Goal: Transaction & Acquisition: Book appointment/travel/reservation

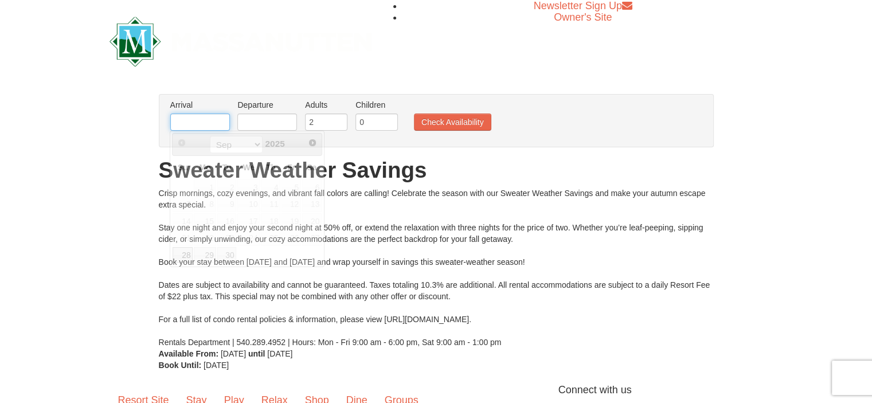
click at [190, 116] on input "text" at bounding box center [200, 122] width 60 height 17
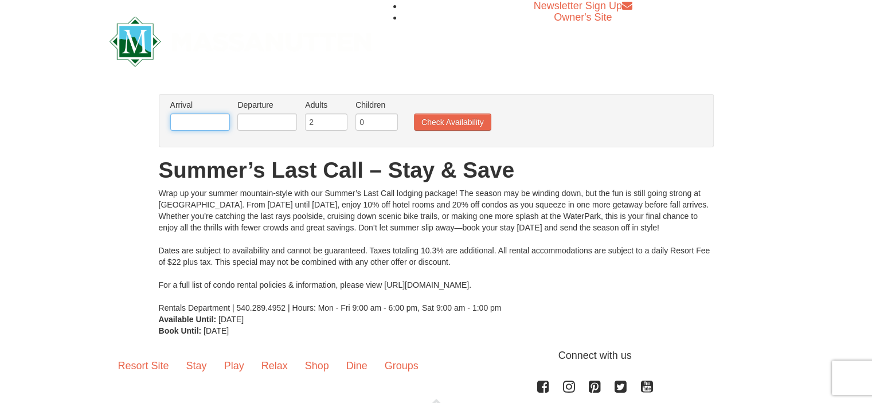
click at [202, 129] on input "text" at bounding box center [200, 122] width 60 height 17
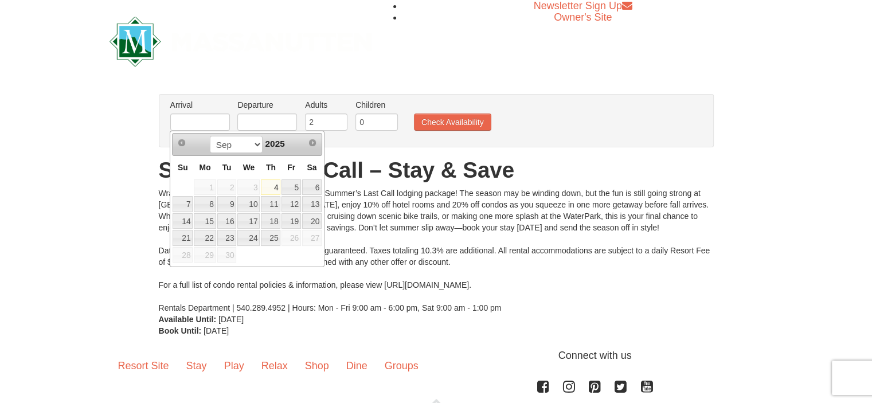
click at [292, 236] on span "26" at bounding box center [291, 238] width 19 height 16
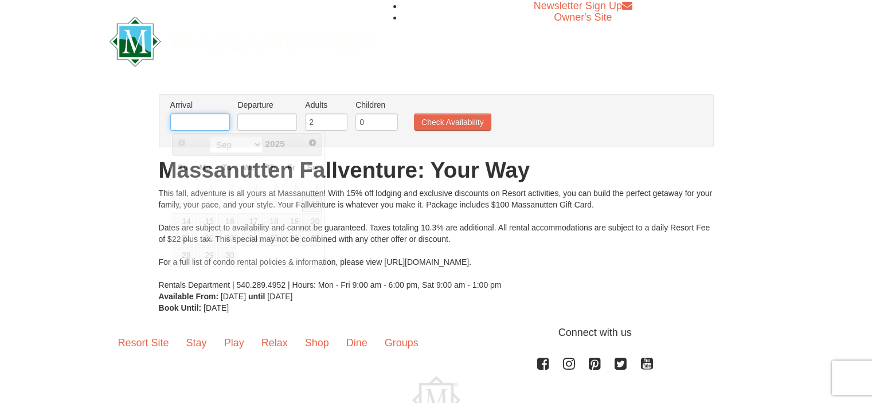
click at [188, 120] on input "text" at bounding box center [200, 122] width 60 height 17
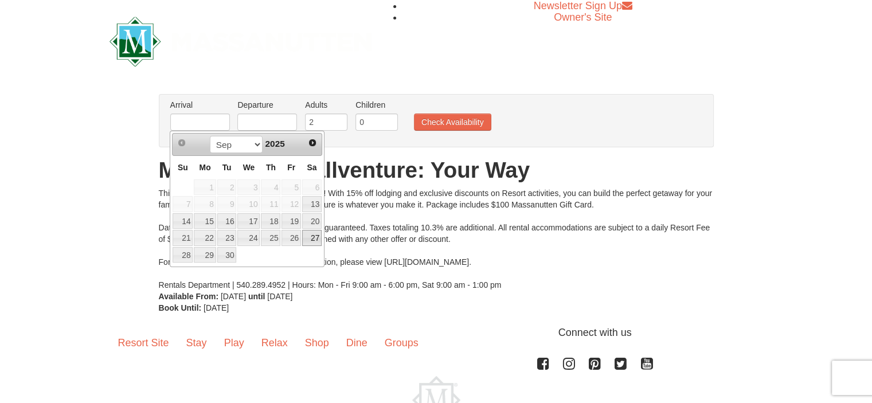
click at [310, 239] on link "27" at bounding box center [311, 238] width 19 height 16
type input "[DATE]"
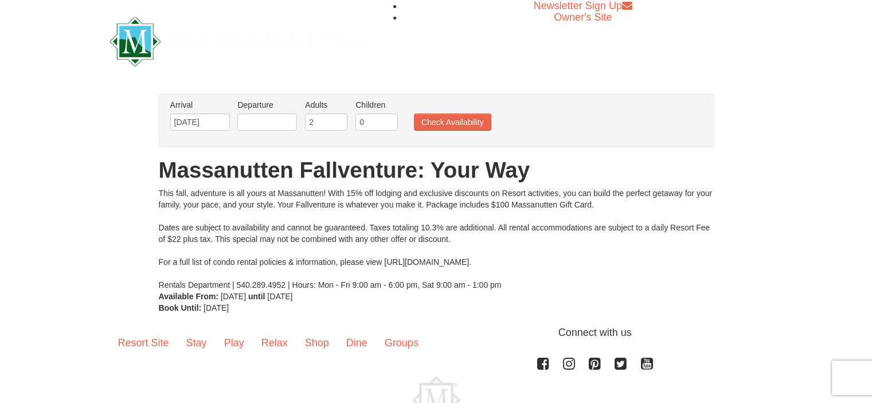
click at [275, 131] on li "Departure Please format dates MM/DD/YYYY Please format dates MM/DD/YYYY" at bounding box center [267, 117] width 65 height 37
click at [272, 122] on input "text" at bounding box center [267, 122] width 60 height 17
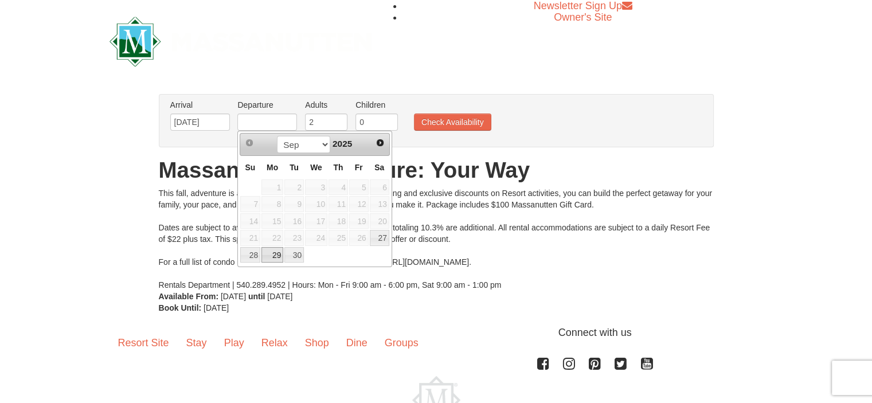
click at [275, 251] on link "29" at bounding box center [272, 255] width 22 height 16
type input "[DATE]"
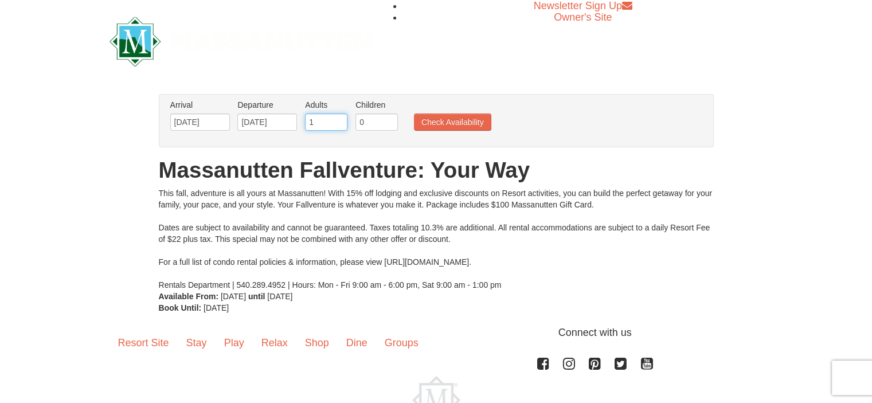
click at [342, 126] on input "1" at bounding box center [326, 122] width 42 height 17
click at [339, 119] on input "2" at bounding box center [326, 122] width 42 height 17
type input "3"
click at [339, 119] on input "3" at bounding box center [326, 122] width 42 height 17
click at [385, 119] on input "1" at bounding box center [377, 122] width 42 height 17
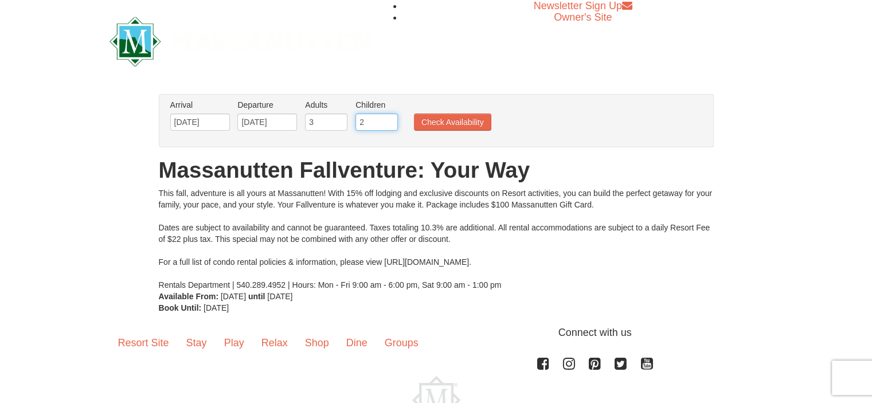
click at [388, 119] on input "2" at bounding box center [377, 122] width 42 height 17
click at [388, 119] on input "3" at bounding box center [377, 122] width 42 height 17
type input "2"
click at [388, 124] on input "2" at bounding box center [377, 122] width 42 height 17
drag, startPoint x: 451, startPoint y: 120, endPoint x: 427, endPoint y: 177, distance: 61.1
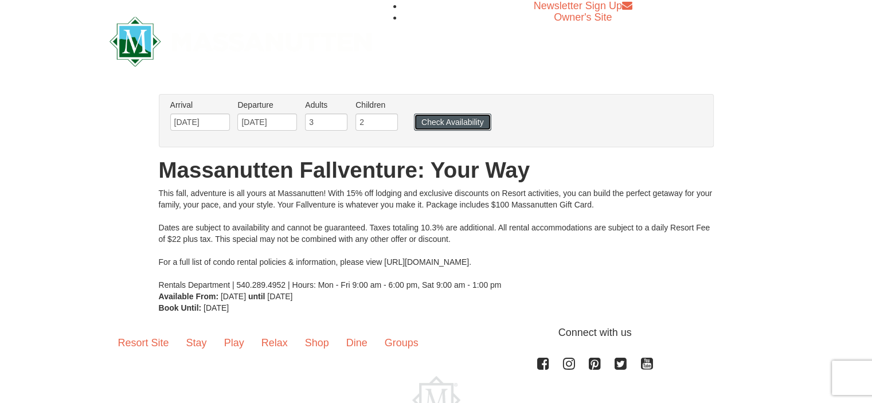
click at [451, 120] on button "Check Availability" at bounding box center [452, 122] width 77 height 17
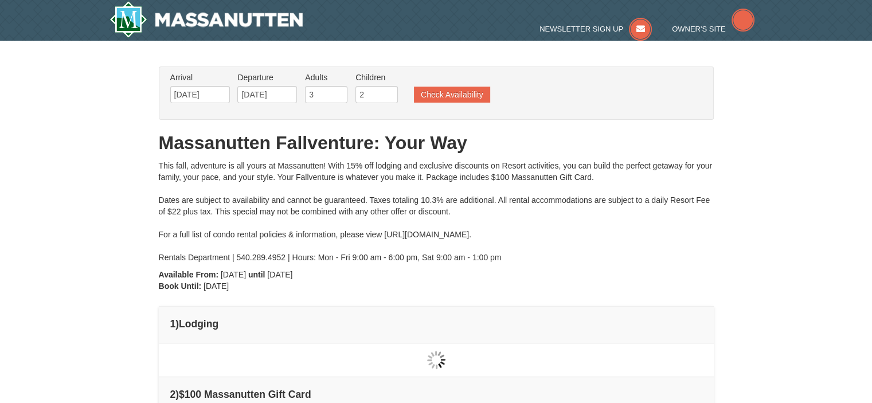
type input "[DATE]"
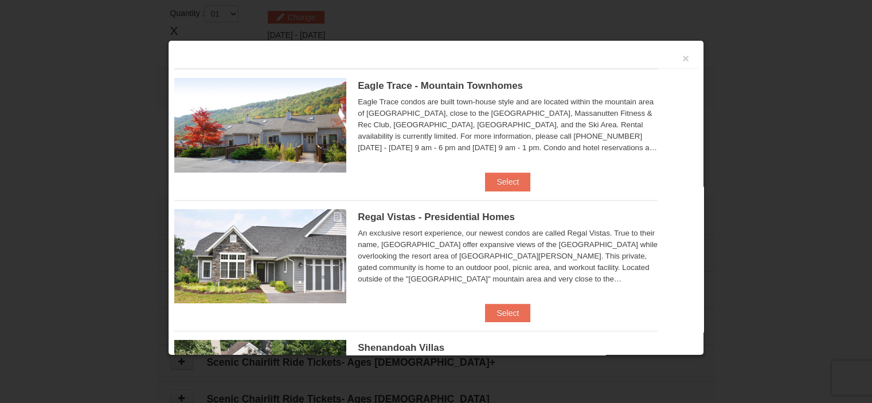
scroll to position [350, 0]
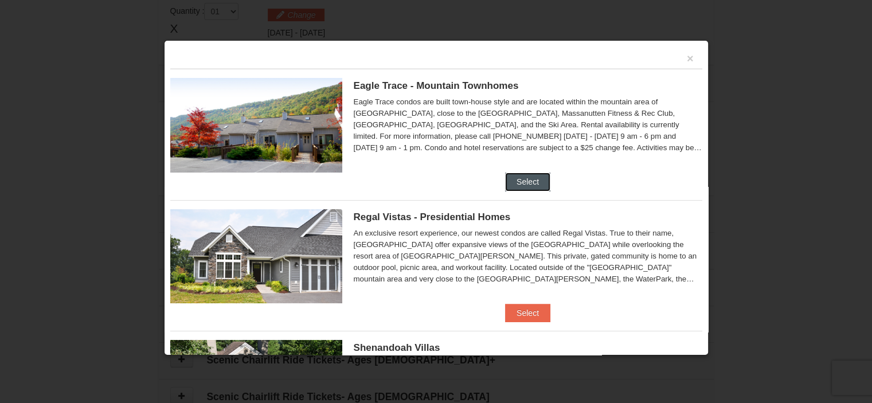
click at [530, 188] on button "Select" at bounding box center [527, 182] width 45 height 18
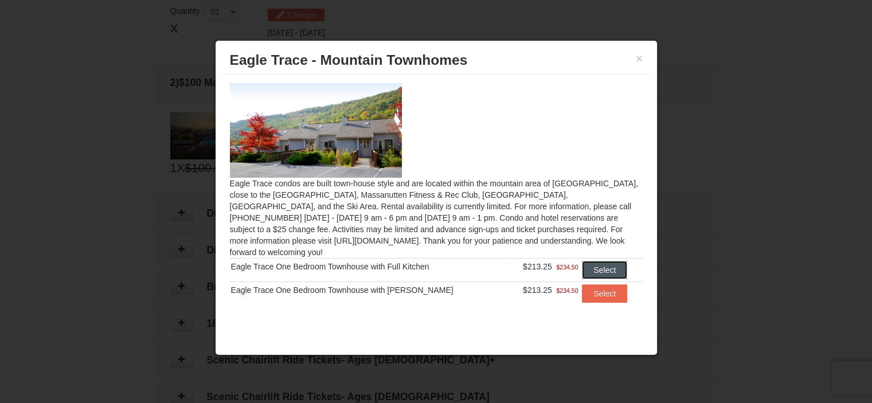
click at [614, 261] on button "Select" at bounding box center [604, 270] width 45 height 18
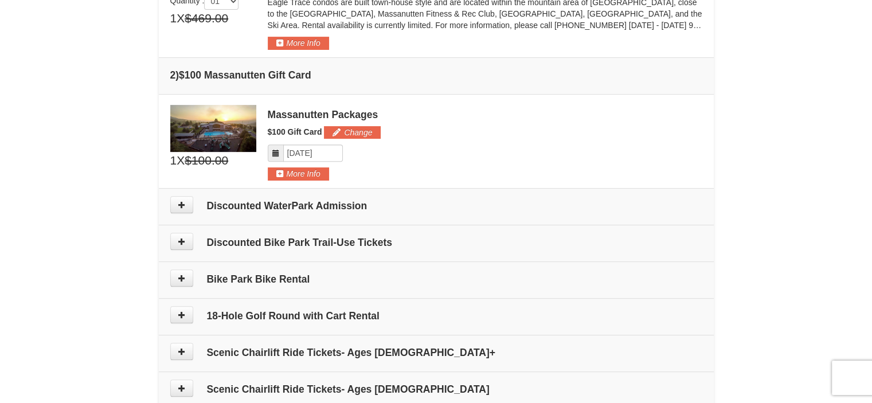
scroll to position [465, 0]
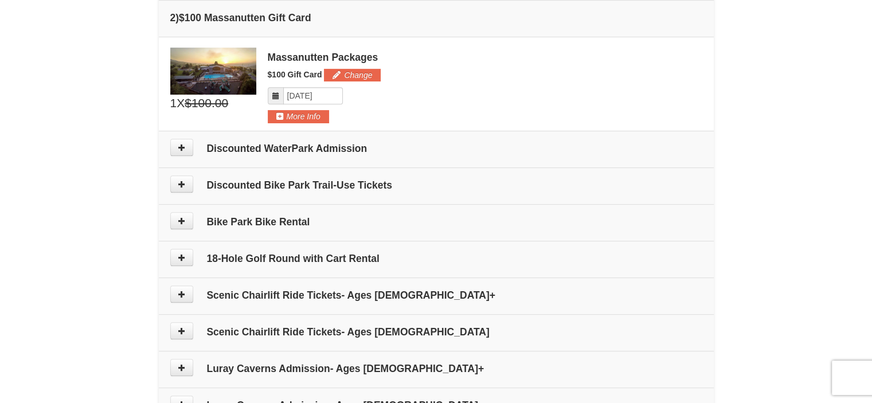
click at [260, 148] on h4 "Discounted WaterPark Admission" at bounding box center [436, 148] width 532 height 11
click at [179, 147] on icon at bounding box center [182, 147] width 8 height 8
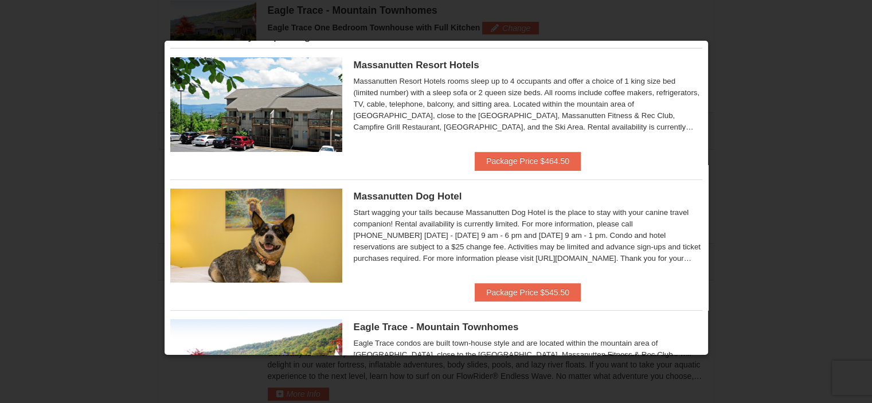
scroll to position [0, 0]
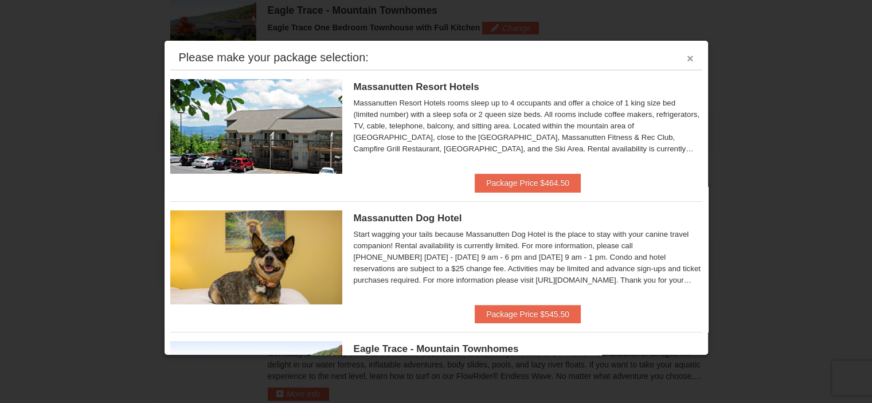
click at [687, 56] on button "×" at bounding box center [690, 58] width 7 height 11
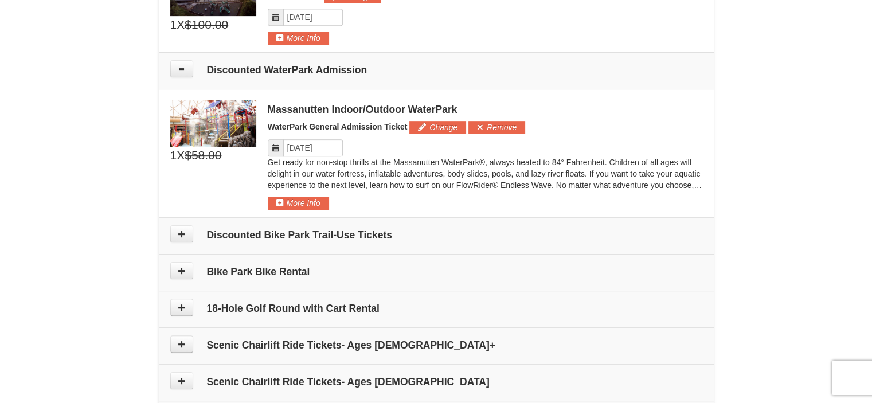
scroll to position [525, 0]
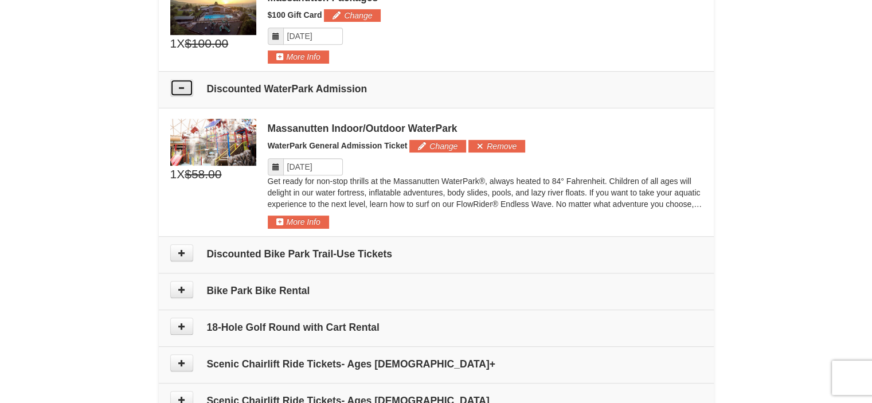
click at [186, 91] on button at bounding box center [181, 87] width 23 height 17
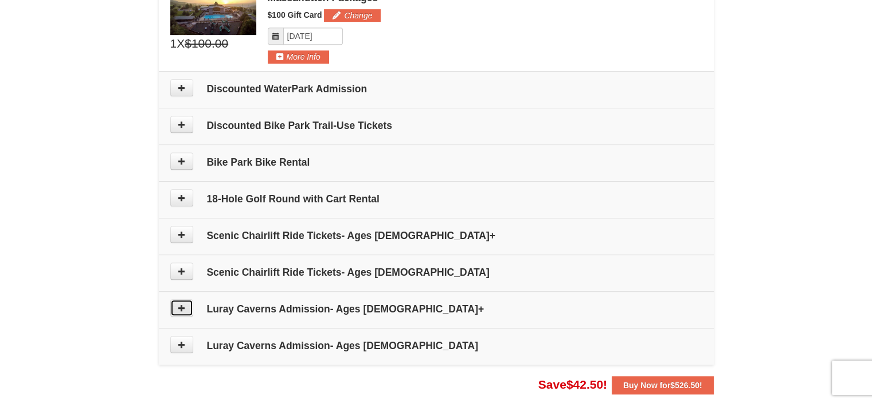
click at [183, 310] on button at bounding box center [181, 307] width 23 height 17
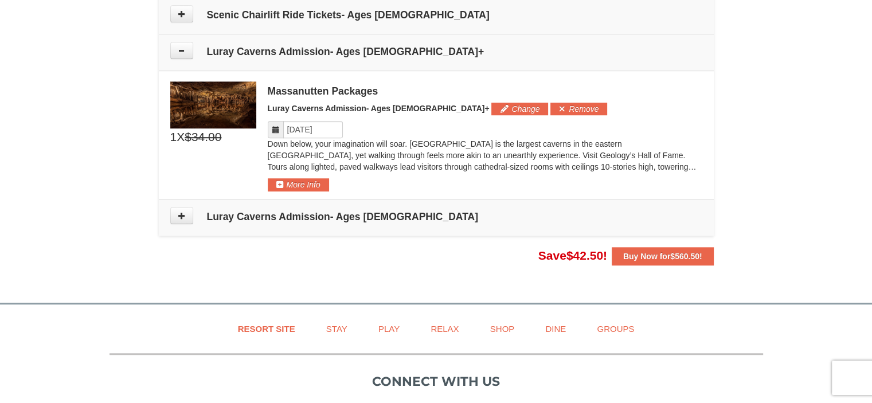
scroll to position [757, 0]
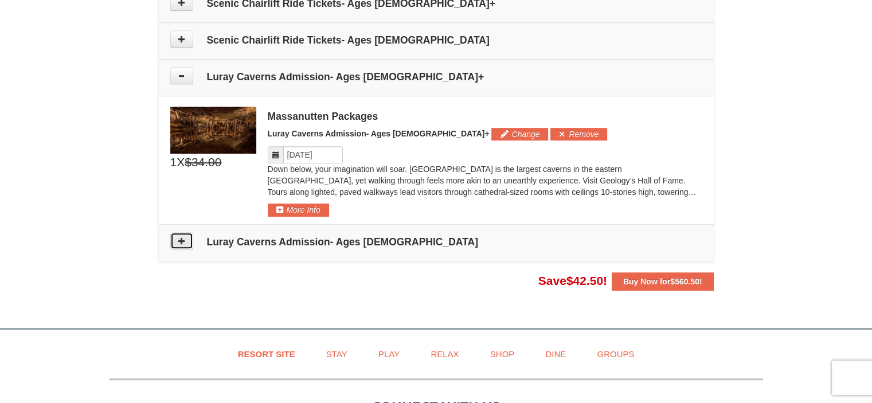
click at [178, 237] on icon at bounding box center [182, 241] width 8 height 8
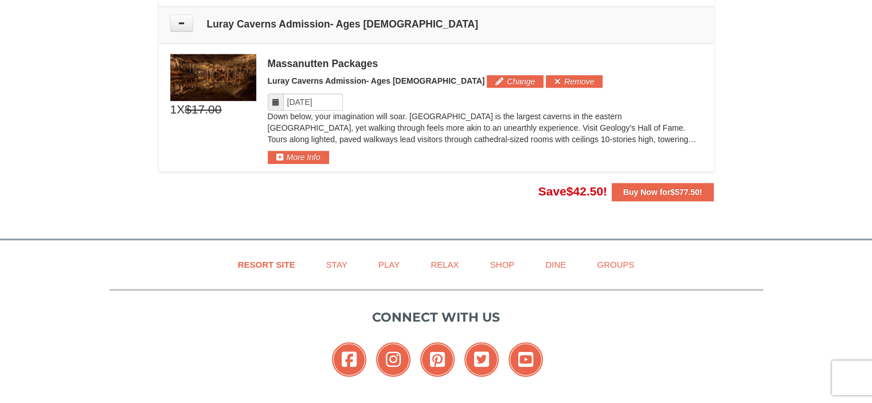
scroll to position [979, 0]
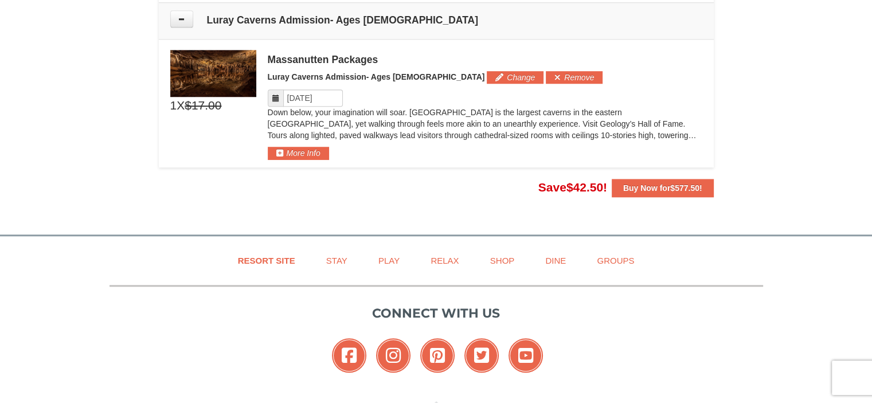
click at [177, 103] on span "X" at bounding box center [181, 105] width 8 height 17
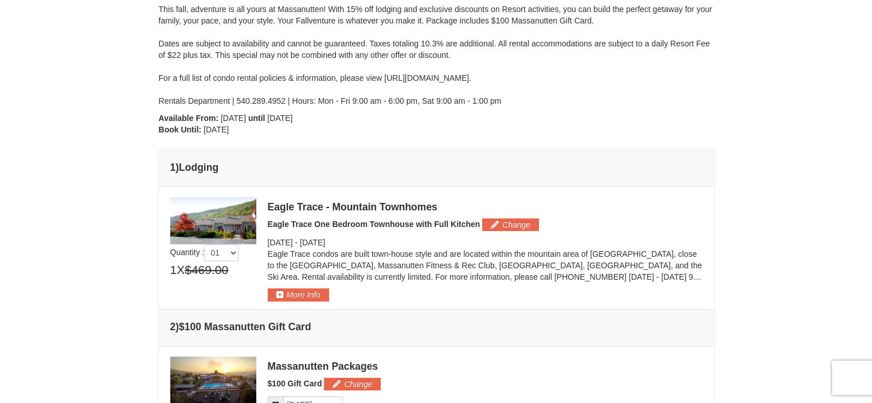
scroll to position [176, 0]
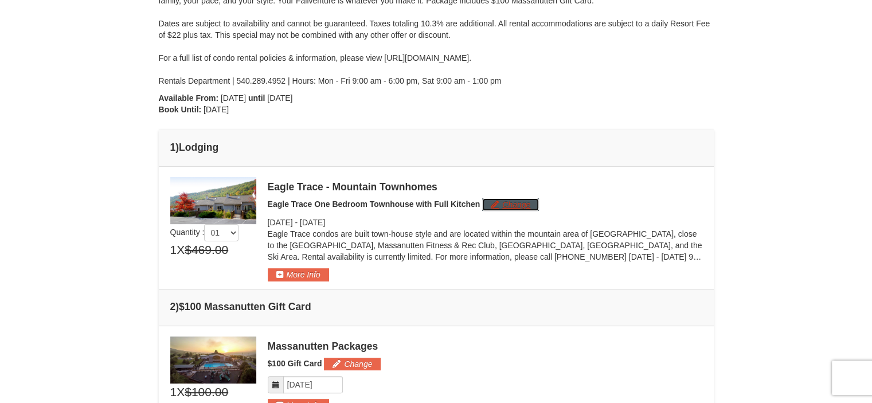
click at [498, 206] on button "Change" at bounding box center [510, 204] width 57 height 13
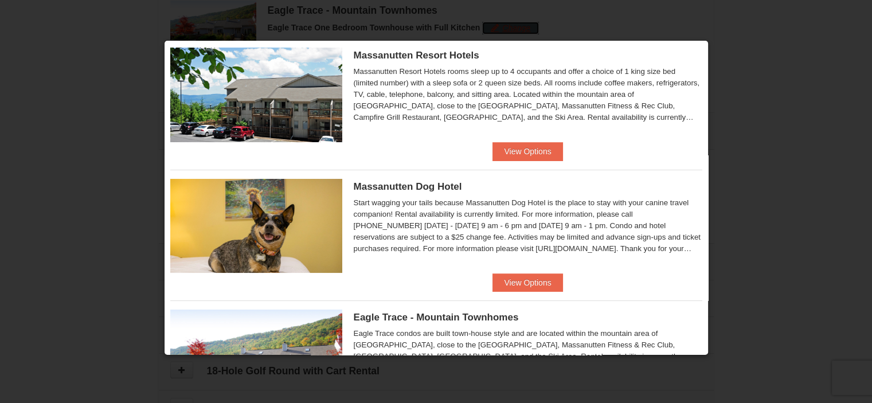
scroll to position [0, 0]
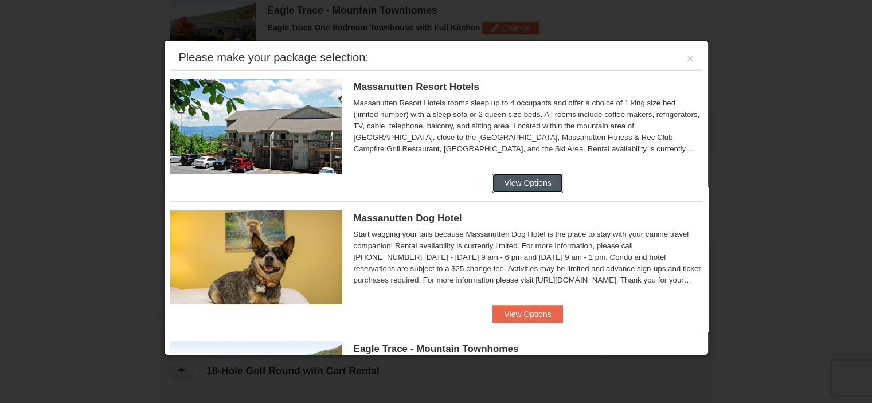
click at [530, 183] on button "View Options" at bounding box center [528, 183] width 70 height 18
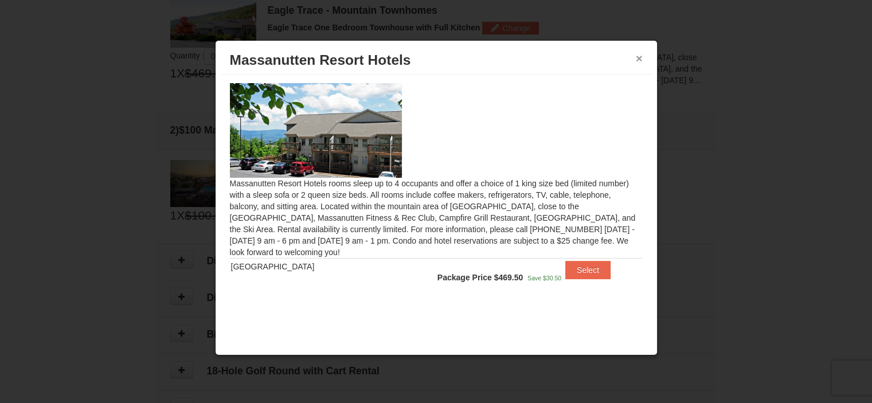
click at [636, 63] on button "×" at bounding box center [639, 58] width 7 height 11
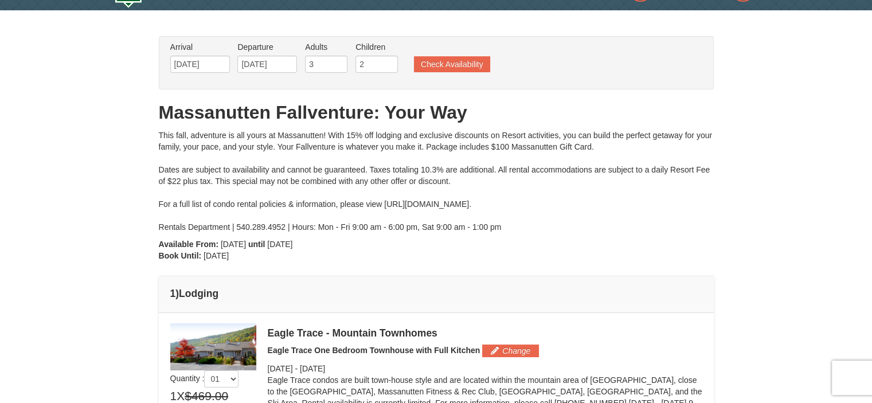
scroll to position [57, 0]
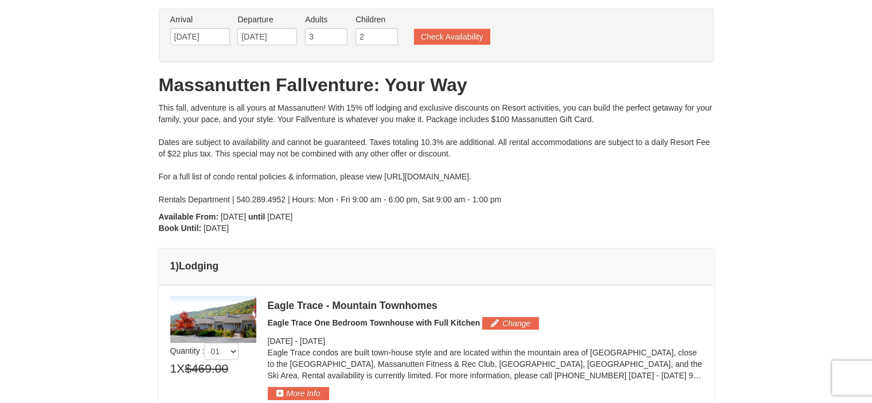
click at [534, 179] on div "This fall, adventure is all yours at Massanutten! With 15% off lodging and excl…" at bounding box center [436, 153] width 555 height 103
drag, startPoint x: 542, startPoint y: 175, endPoint x: 384, endPoint y: 179, distance: 157.7
click at [384, 179] on div "This fall, adventure is all yours at Massanutten! With 15% off lodging and excl…" at bounding box center [436, 153] width 555 height 103
copy div "[URL][DOMAIN_NAME]"
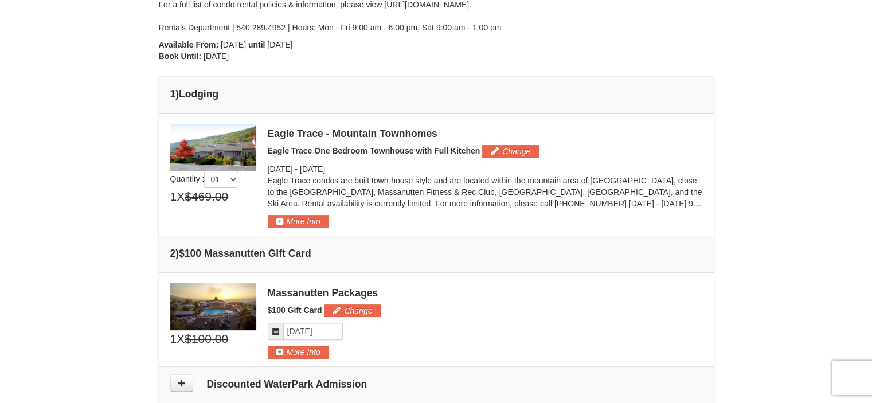
scroll to position [0, 0]
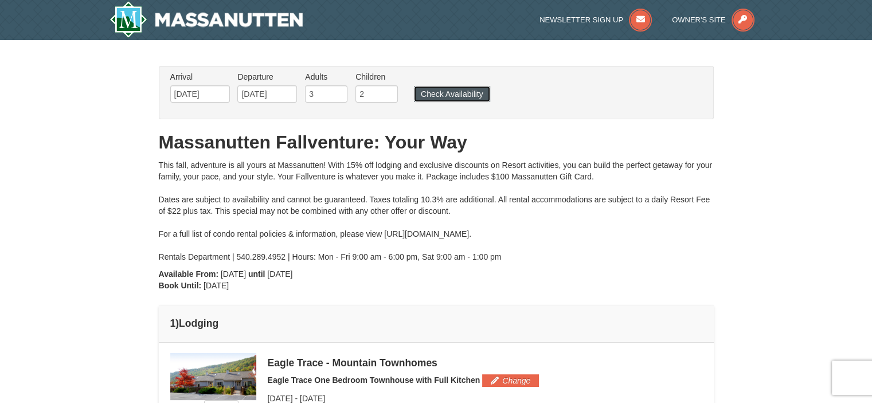
click at [424, 93] on button "Check Availability" at bounding box center [452, 94] width 76 height 16
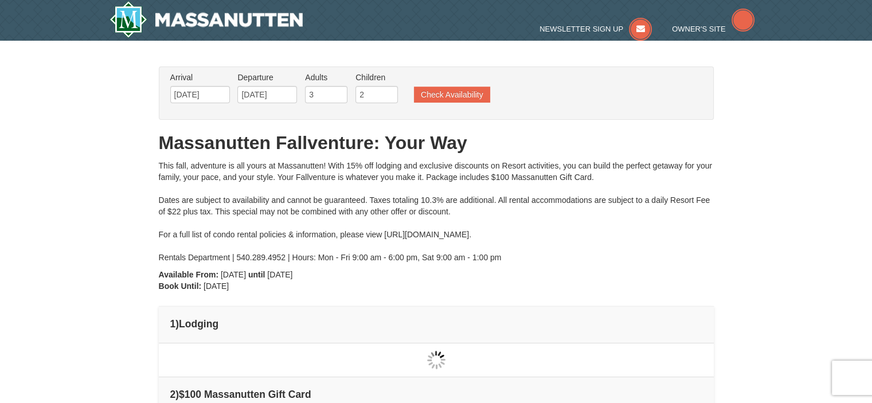
type input "[DATE]"
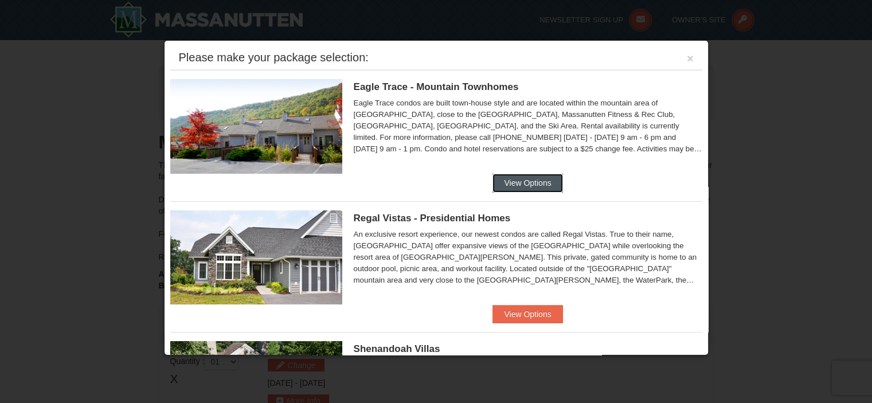
click at [525, 186] on button "View Options" at bounding box center [528, 183] width 70 height 18
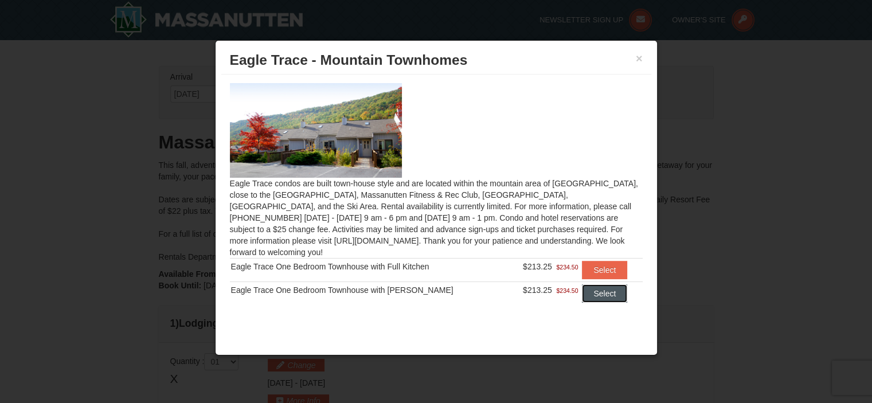
click at [582, 284] on button "Select" at bounding box center [604, 293] width 45 height 18
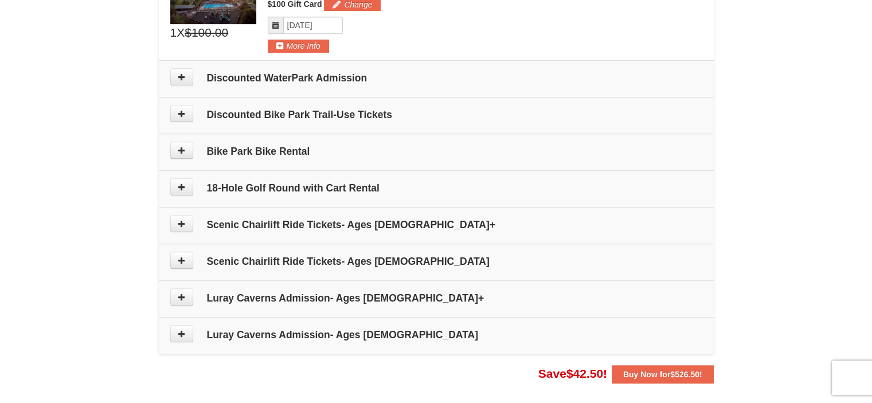
scroll to position [573, 0]
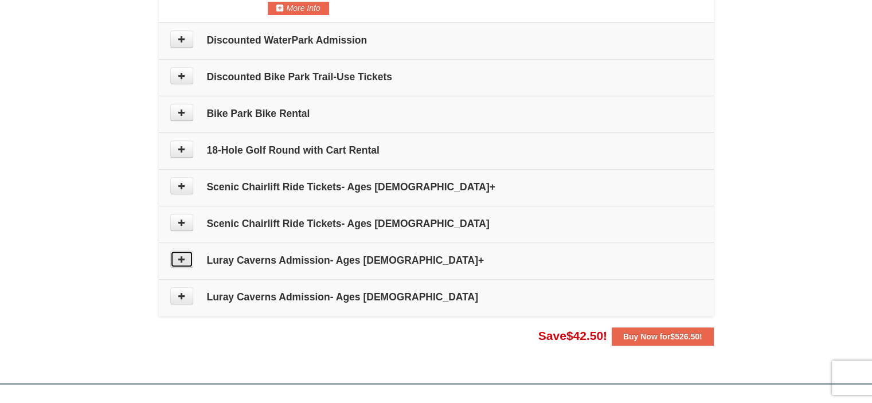
click at [186, 260] on button at bounding box center [181, 259] width 23 height 17
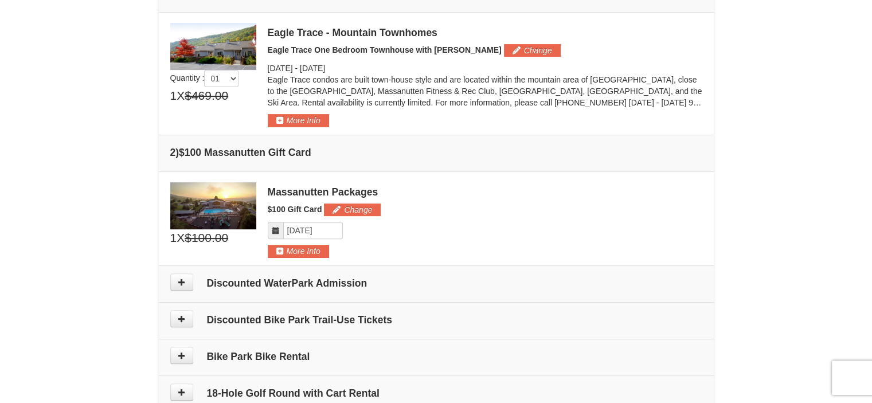
scroll to position [298, 0]
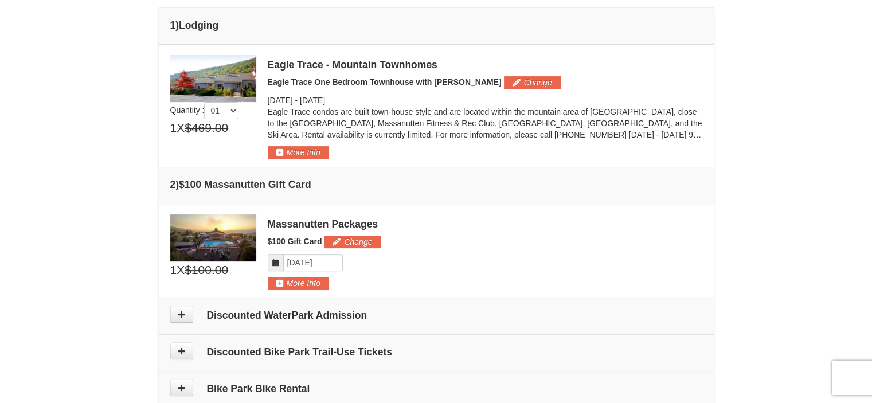
click at [223, 153] on div "Quantity : 01 02 03 04 05 1 X $469.00 $426.50 Change -" at bounding box center [436, 107] width 532 height 104
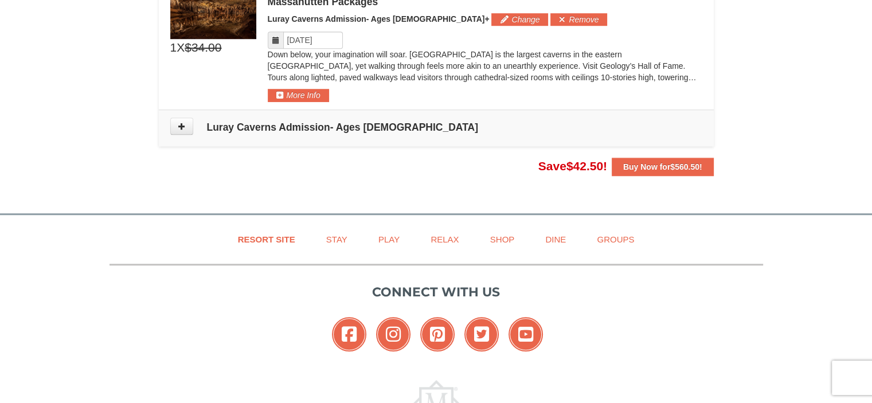
scroll to position [757, 0]
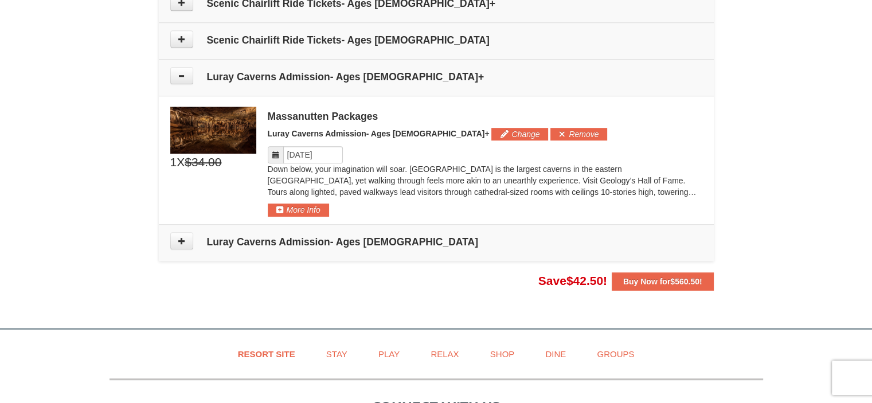
click at [201, 193] on div "1 X $34.00 $34.00 Massanutten Packages Change Add Remove" at bounding box center [436, 162] width 532 height 110
click at [260, 236] on h4 "Luray Caverns Admission- Ages [DEMOGRAPHIC_DATA]" at bounding box center [436, 241] width 532 height 11
click at [328, 146] on input "Please format dates MM/DD/YYYY" at bounding box center [313, 154] width 60 height 17
